Goal: Information Seeking & Learning: Learn about a topic

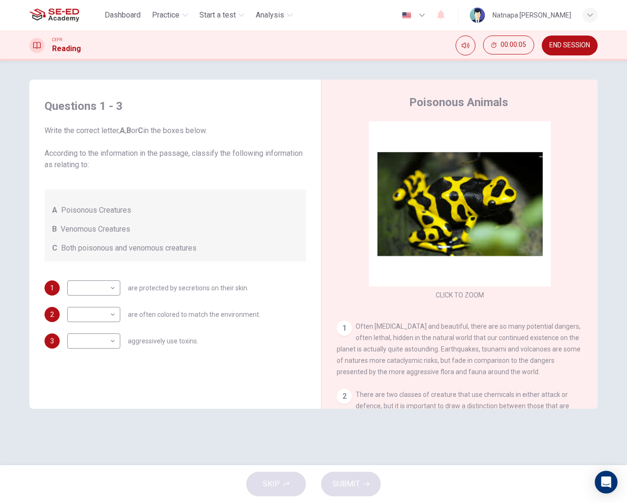
scroll to position [7, 0]
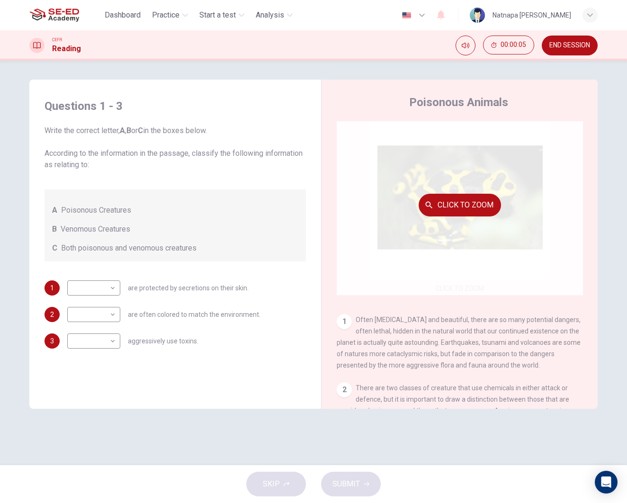
click at [492, 194] on button "Click to Zoom" at bounding box center [460, 205] width 82 height 23
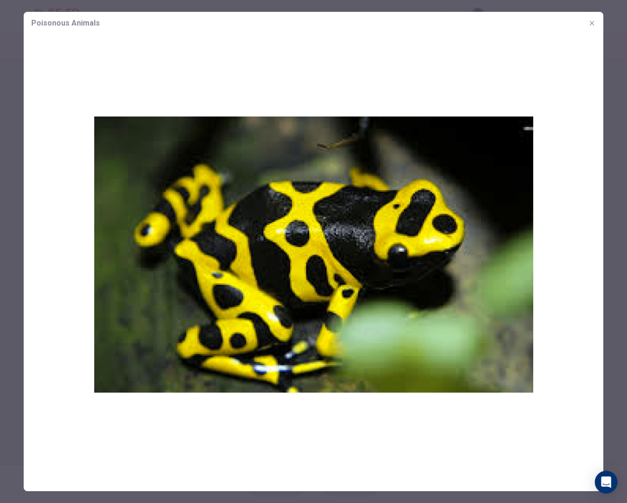
click at [321, 397] on img at bounding box center [314, 254] width 580 height 439
click at [438, 170] on img at bounding box center [314, 254] width 580 height 439
click at [590, 23] on icon "button" at bounding box center [592, 23] width 8 height 8
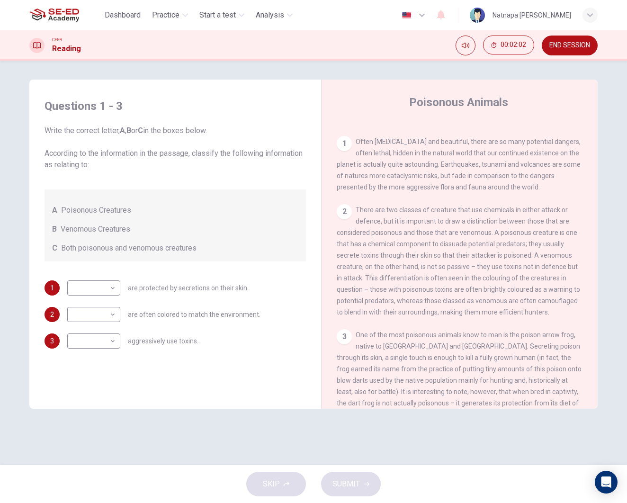
scroll to position [188, 0]
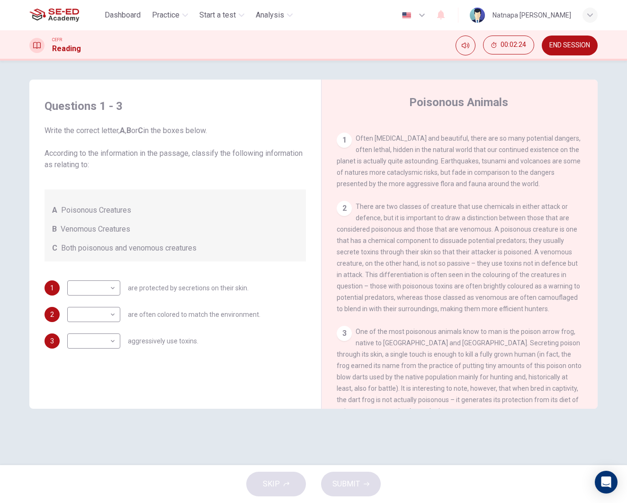
drag, startPoint x: 491, startPoint y: 150, endPoint x: 530, endPoint y: 150, distance: 38.4
click at [530, 150] on span "Often [MEDICAL_DATA] and beautiful, there are so many potential dangers, often …" at bounding box center [459, 161] width 244 height 53
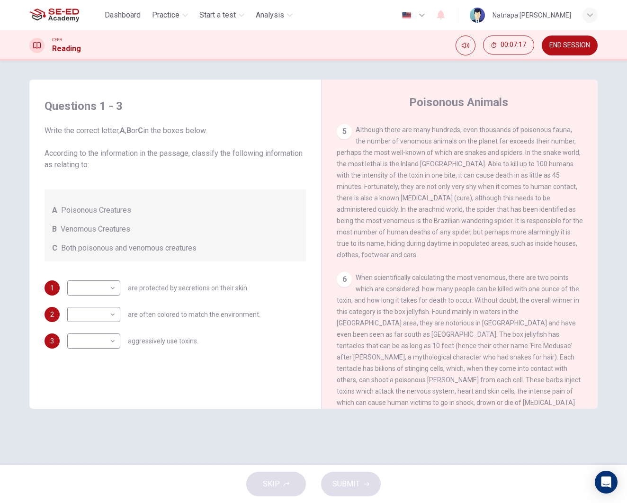
scroll to position [583, 0]
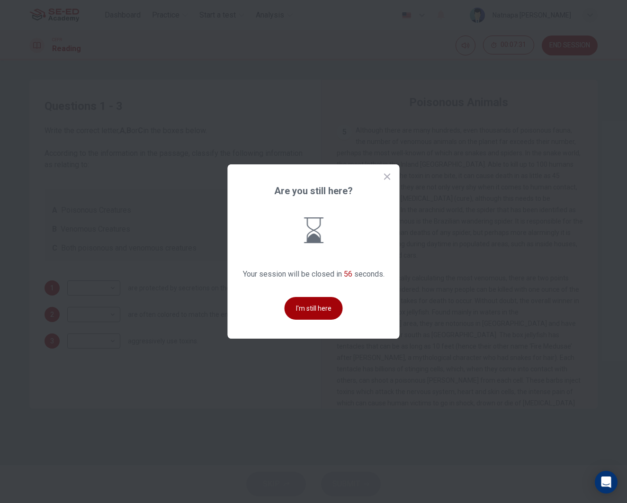
click at [323, 313] on button "I'm still here" at bounding box center [314, 308] width 58 height 23
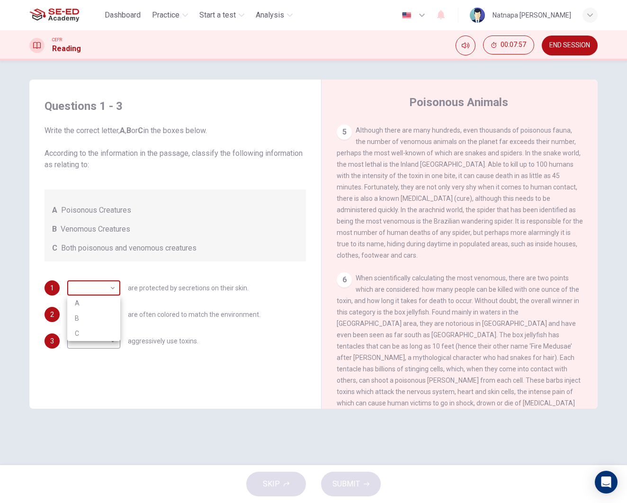
click at [114, 290] on body "This site uses cookies, as explained in our Privacy Policy . If you agree to th…" at bounding box center [313, 251] width 627 height 503
click at [102, 303] on li "A" at bounding box center [93, 303] width 53 height 15
type input "A"
click at [110, 317] on body "This site uses cookies, as explained in our Privacy Policy . If you agree to th…" at bounding box center [313, 251] width 627 height 503
click at [90, 356] on li "C" at bounding box center [93, 359] width 53 height 15
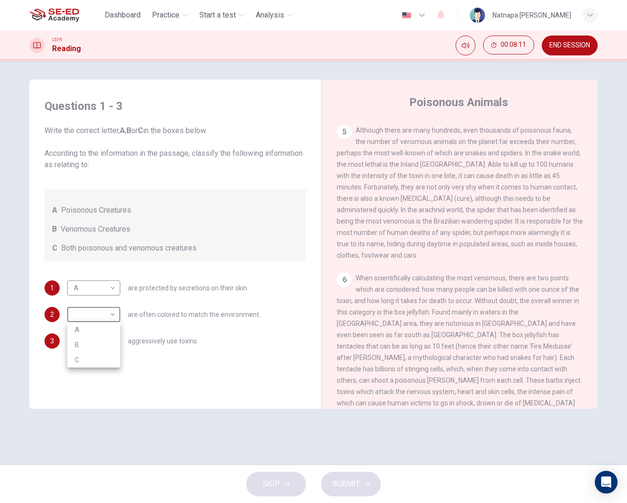
type input "C"
click at [112, 341] on body "This site uses cookies, as explained in our Privacy Policy . If you agree to th…" at bounding box center [313, 251] width 627 height 503
click at [81, 370] on li "B" at bounding box center [93, 371] width 53 height 15
type input "B"
click at [349, 481] on span "SUBMIT" at bounding box center [346, 483] width 27 height 13
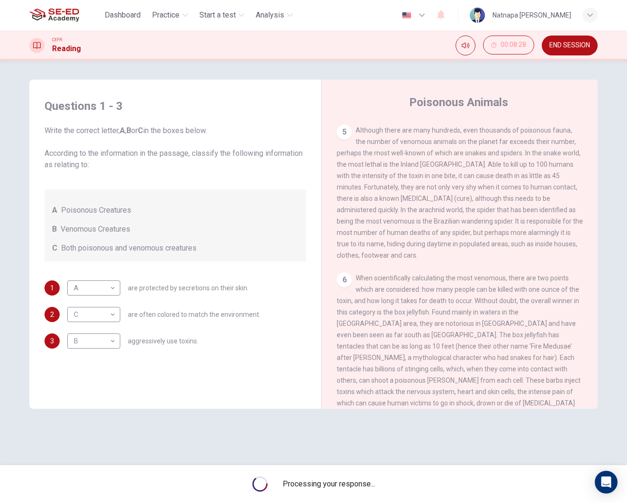
click at [349, 481] on span "Processing your response..." at bounding box center [329, 483] width 92 height 11
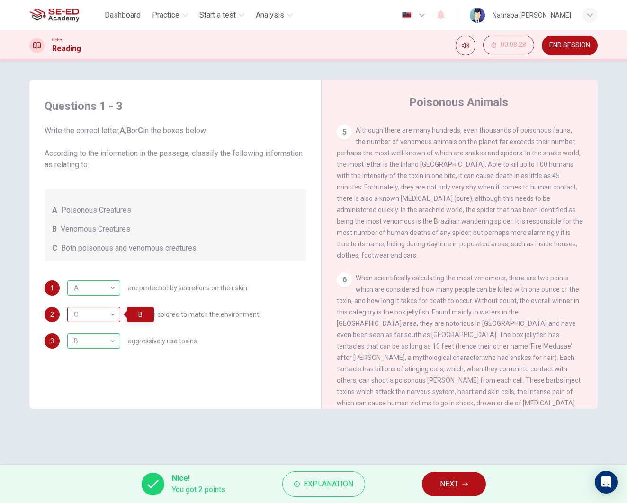
click at [110, 312] on div "C" at bounding box center [92, 314] width 50 height 27
click at [111, 318] on div "C" at bounding box center [92, 314] width 50 height 27
click at [452, 483] on span "NEXT" at bounding box center [449, 483] width 18 height 13
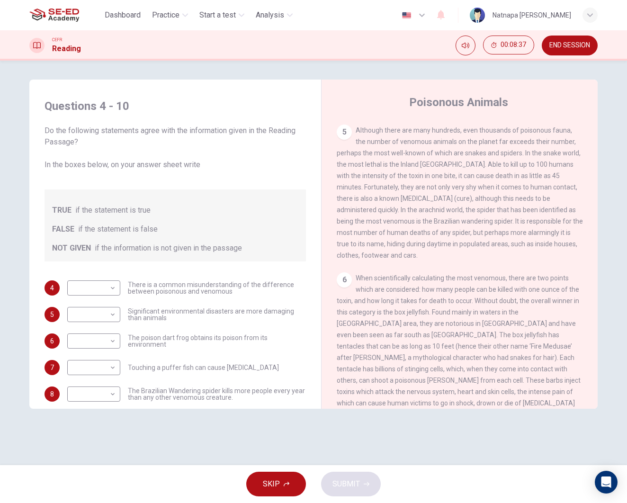
click at [383, 441] on div "Questions 4 - 10 Do the following statements agree with the information given i…" at bounding box center [313, 263] width 599 height 367
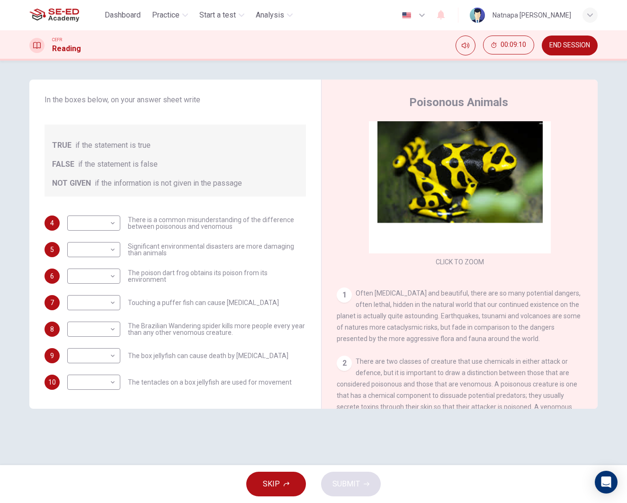
scroll to position [0, 0]
click at [115, 223] on body "This site uses cookies, as explained in our Privacy Policy . If you agree to th…" at bounding box center [313, 251] width 627 height 503
click at [99, 243] on li "TRUE" at bounding box center [93, 238] width 53 height 15
type input "TRUE"
click at [113, 250] on body "This site uses cookies, as explained in our Privacy Policy . If you agree to th…" at bounding box center [313, 251] width 627 height 503
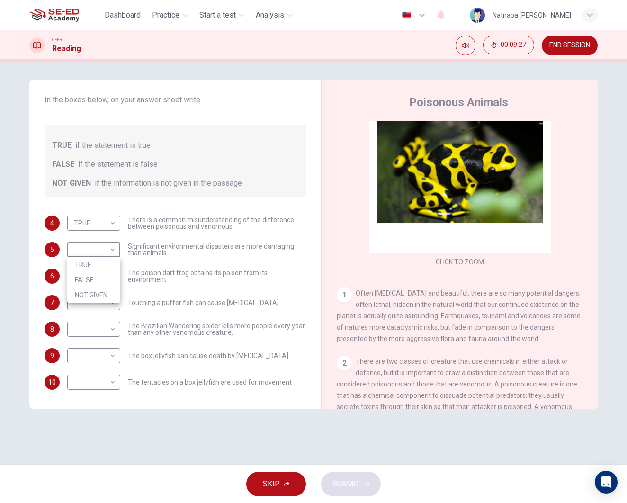
click at [99, 262] on li "TRUE" at bounding box center [93, 264] width 53 height 15
type input "TRUE"
click at [113, 275] on body "This site uses cookies, as explained in our Privacy Policy . If you agree to th…" at bounding box center [313, 251] width 627 height 503
click at [107, 304] on li "FALSE" at bounding box center [93, 306] width 53 height 15
type input "FALSE"
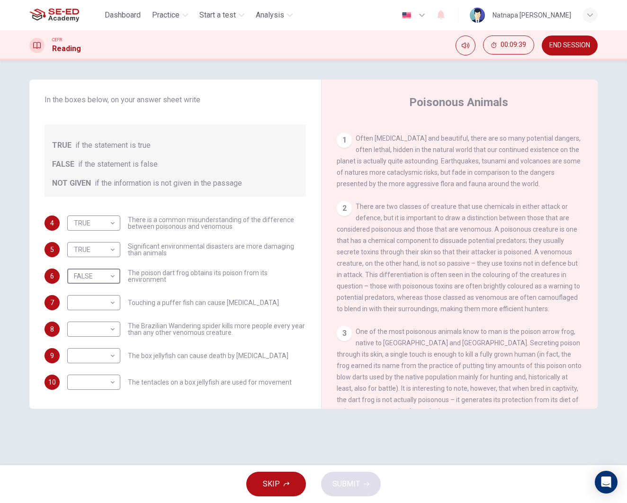
scroll to position [217, 0]
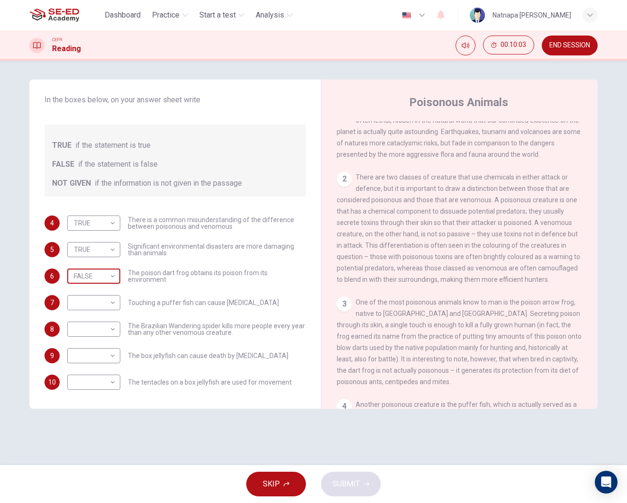
click at [116, 279] on body "This site uses cookies, as explained in our Privacy Policy . If you agree to th…" at bounding box center [313, 251] width 627 height 503
click at [116, 279] on div at bounding box center [313, 251] width 627 height 503
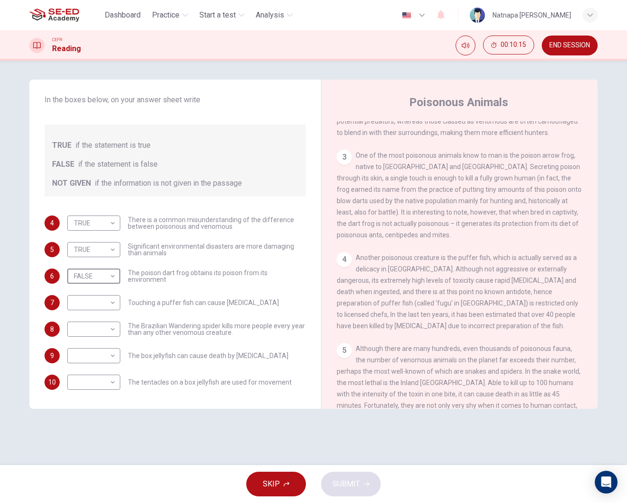
scroll to position [365, 0]
click at [117, 303] on div "​ ​" at bounding box center [93, 302] width 53 height 15
click at [115, 303] on body "This site uses cookies, as explained in our Privacy Policy . If you agree to th…" at bounding box center [313, 251] width 627 height 503
click at [101, 346] on li "NOT GIVEN" at bounding box center [93, 348] width 53 height 15
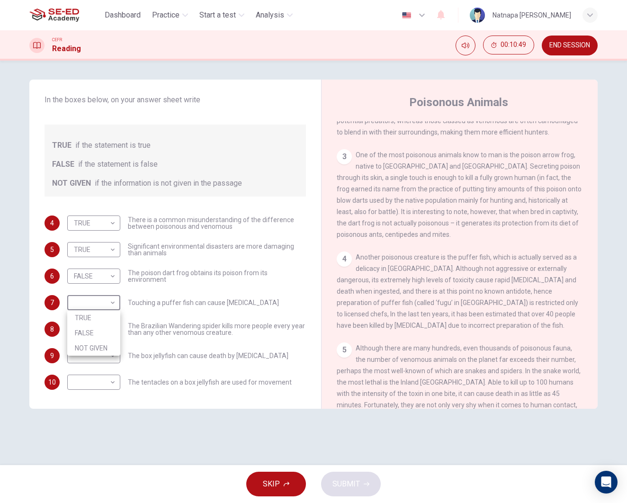
type input "NOT GIVEN"
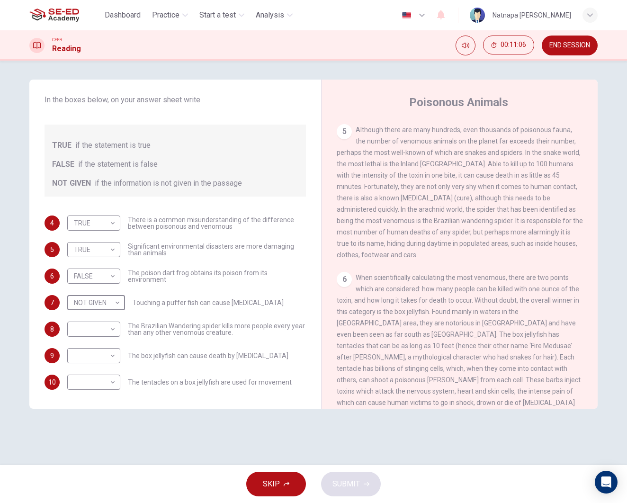
scroll to position [583, 0]
click at [105, 333] on body "This site uses cookies, as explained in our Privacy Policy . If you agree to th…" at bounding box center [313, 251] width 627 height 503
click at [97, 371] on li "NOT GIVEN" at bounding box center [93, 374] width 53 height 15
type input "NOT GIVEN"
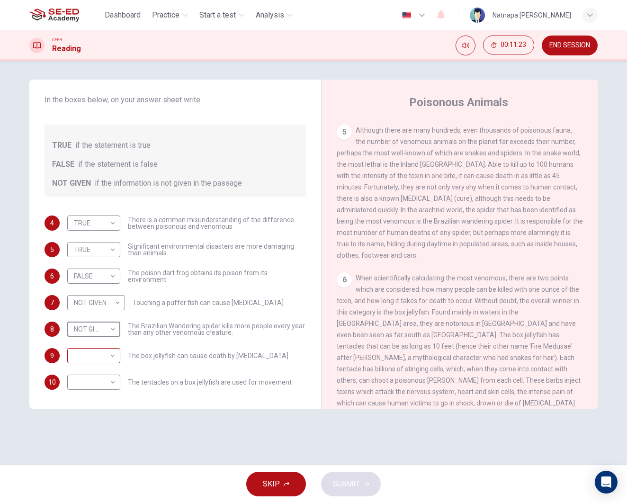
click at [113, 357] on body "This site uses cookies, as explained in our Privacy Policy . If you agree to th…" at bounding box center [313, 251] width 627 height 503
click at [103, 371] on li "TRUE" at bounding box center [93, 370] width 53 height 15
type input "TRUE"
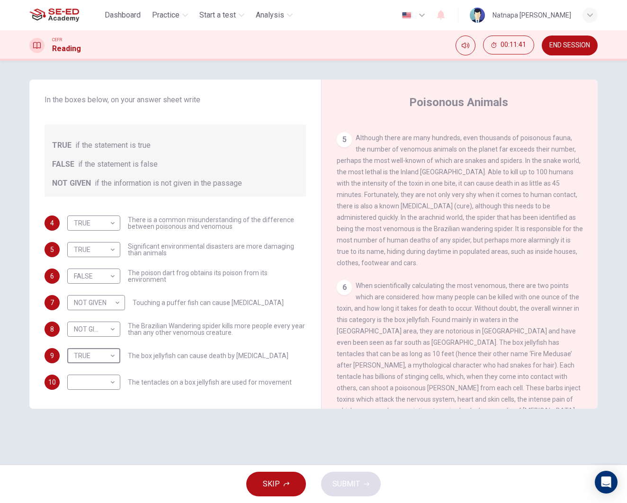
scroll to position [575, 0]
click at [115, 383] on body "This site uses cookies, as explained in our Privacy Policy . If you agree to th…" at bounding box center [313, 251] width 627 height 503
click at [101, 413] on li "FALSE" at bounding box center [93, 412] width 53 height 15
type input "FALSE"
click at [112, 385] on body "This site uses cookies, as explained in our Privacy Policy . If you agree to th…" at bounding box center [313, 251] width 627 height 503
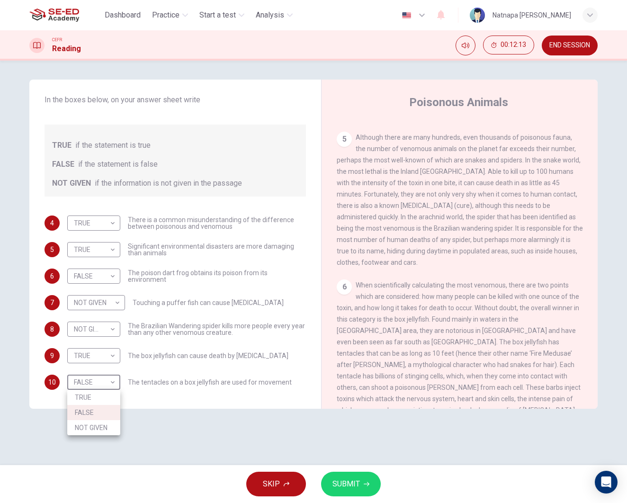
click at [181, 411] on div at bounding box center [313, 251] width 627 height 503
click at [350, 484] on span "SUBMIT" at bounding box center [346, 483] width 27 height 13
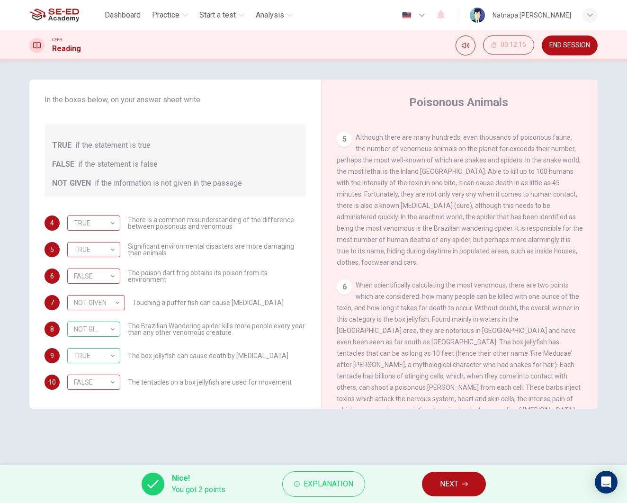
click at [462, 483] on button "NEXT" at bounding box center [454, 484] width 64 height 25
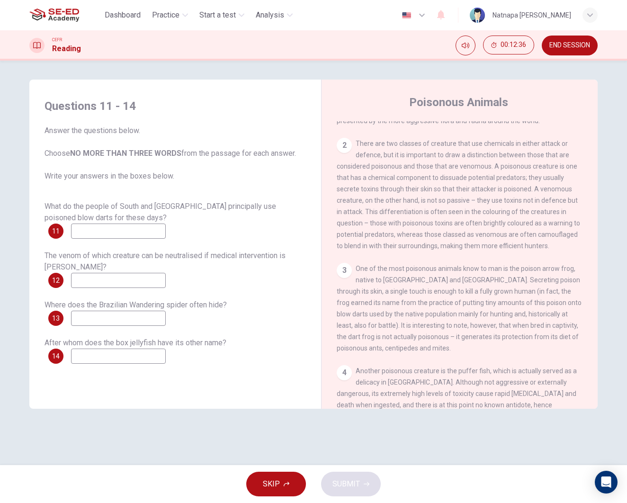
scroll to position [252, 0]
click at [131, 234] on input at bounding box center [118, 231] width 95 height 15
type input "ย"
type input "poison arrow frog"
click at [103, 285] on input at bounding box center [118, 280] width 95 height 15
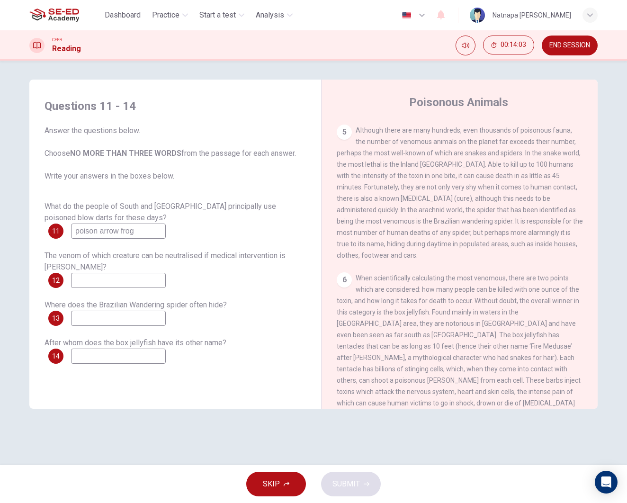
scroll to position [0, 0]
click at [145, 356] on input at bounding box center [118, 356] width 95 height 15
type input "Fire Medusae"
click at [115, 316] on input at bounding box center [118, 318] width 95 height 15
click at [136, 316] on input at bounding box center [118, 318] width 95 height 15
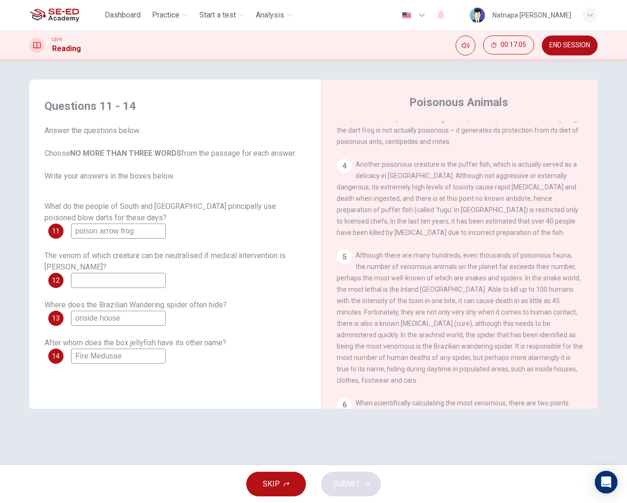
scroll to position [456, 0]
type input "onside house"
click at [128, 276] on input at bounding box center [118, 280] width 95 height 15
type input "do not know"
click at [362, 489] on button "SUBMIT" at bounding box center [351, 484] width 60 height 25
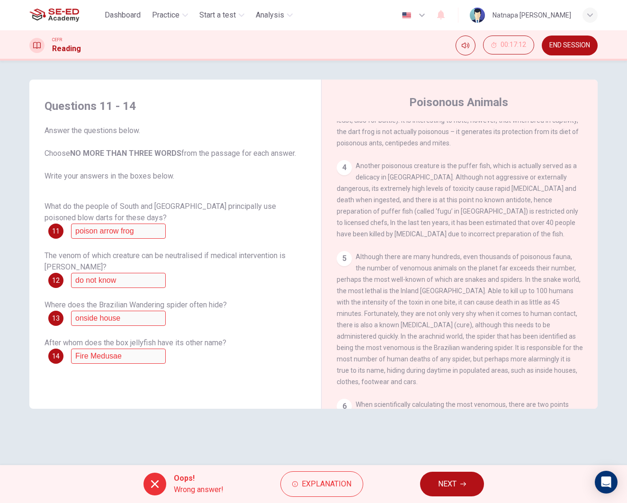
click at [463, 478] on button "NEXT" at bounding box center [452, 484] width 64 height 25
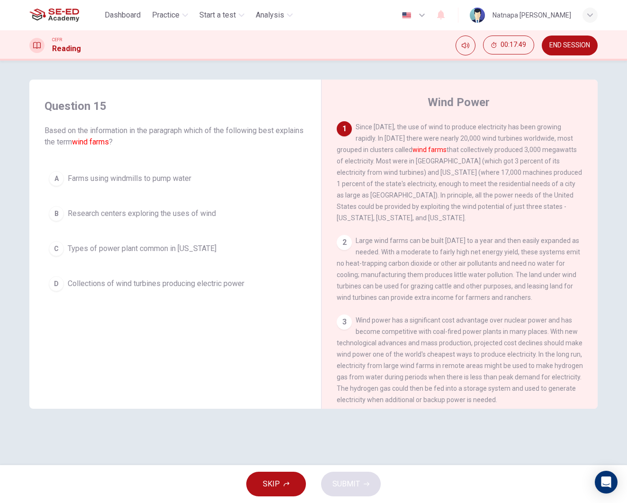
click at [568, 49] on span "END SESSION" at bounding box center [569, 46] width 41 height 8
